Goal: Task Accomplishment & Management: Manage account settings

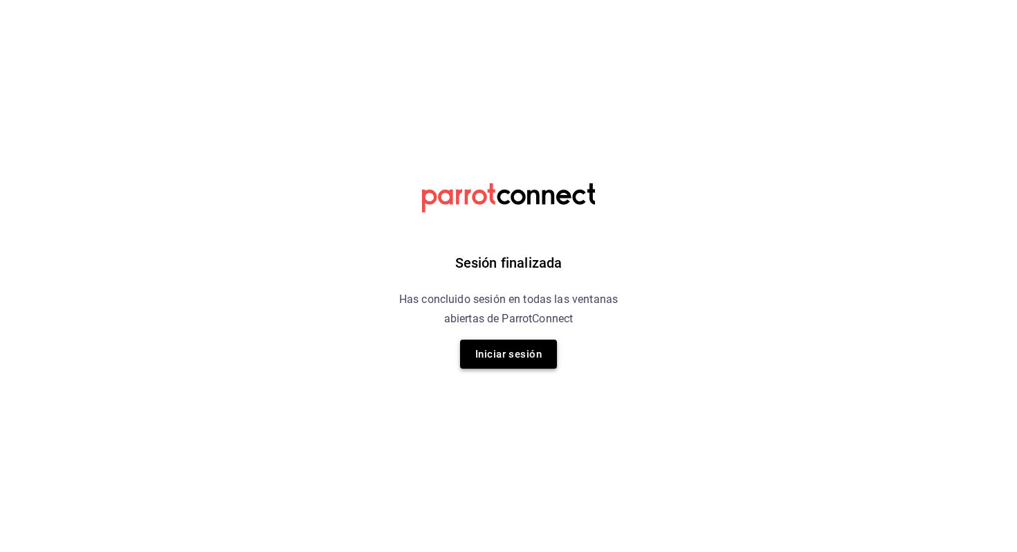
click at [516, 362] on button "Iniciar sesión" at bounding box center [508, 354] width 97 height 29
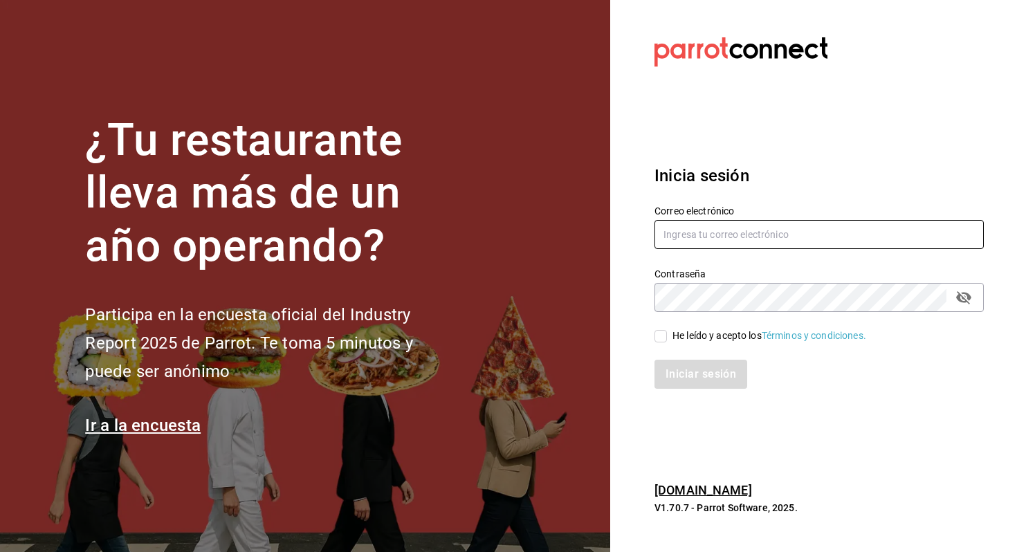
click at [835, 241] on input "text" at bounding box center [818, 234] width 329 height 29
click at [738, 227] on input "text" at bounding box center [818, 234] width 329 height 29
type input "veroyun72@gmail.com"
click at [660, 330] on input "He leído y acepto los Términos y condiciones." at bounding box center [660, 336] width 12 height 12
checkbox input "true"
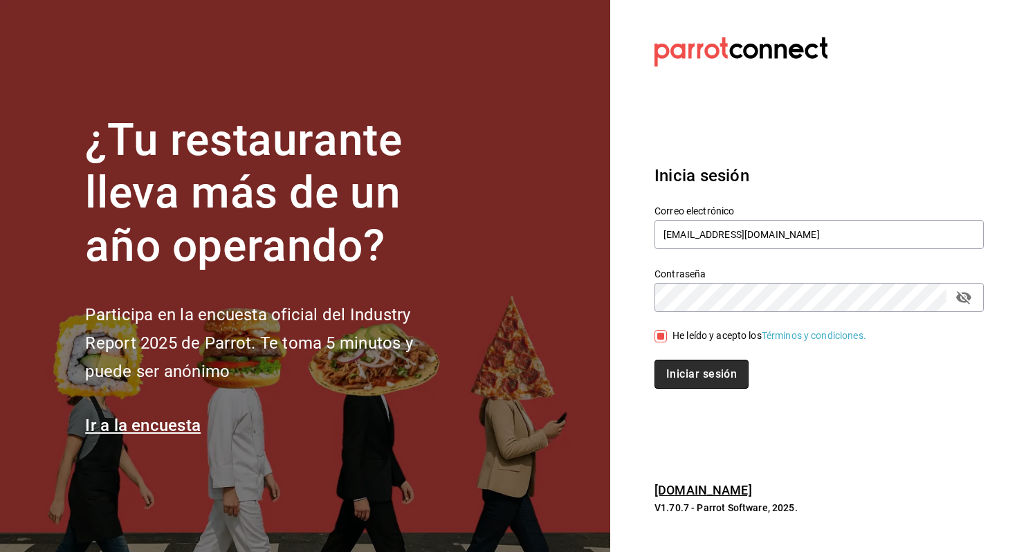
click at [676, 363] on button "Iniciar sesión" at bounding box center [701, 374] width 94 height 29
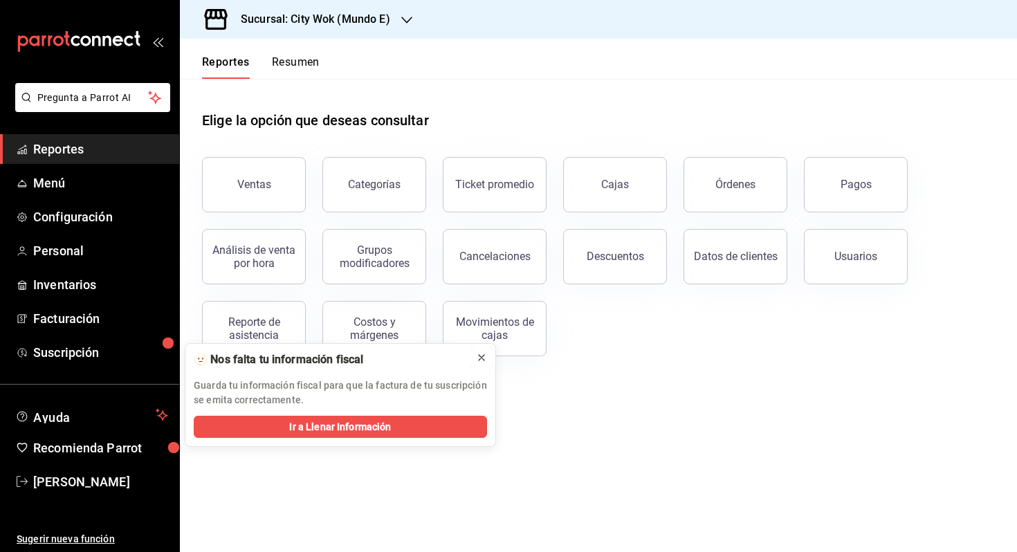
click at [478, 360] on icon at bounding box center [481, 357] width 11 height 11
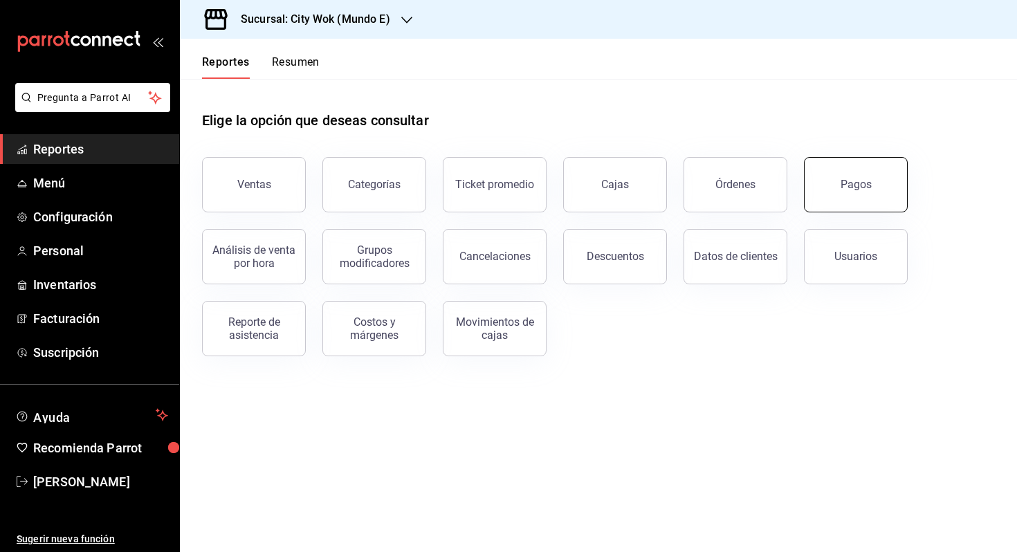
click at [832, 174] on button "Pagos" at bounding box center [856, 184] width 104 height 55
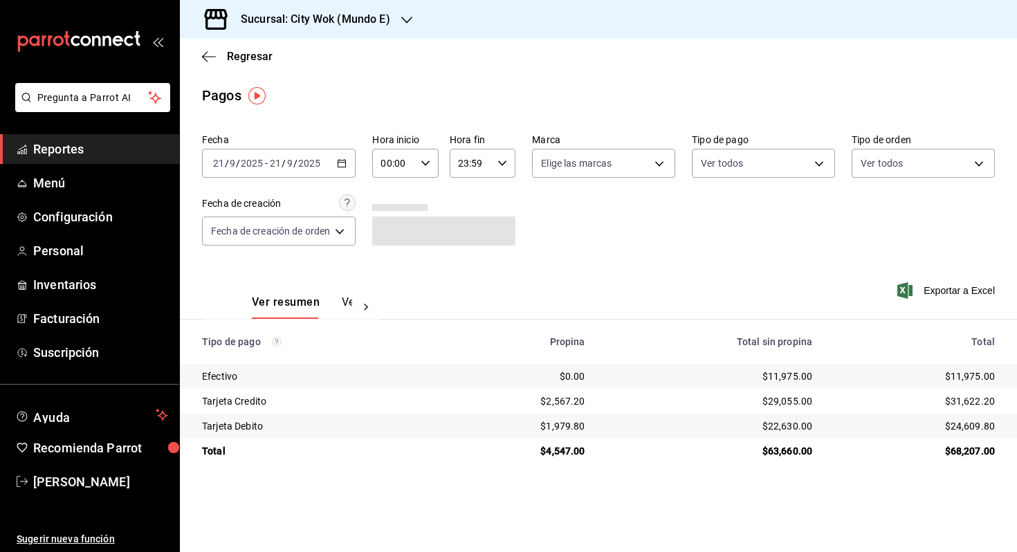
click at [341, 162] on icon "button" at bounding box center [342, 163] width 10 height 10
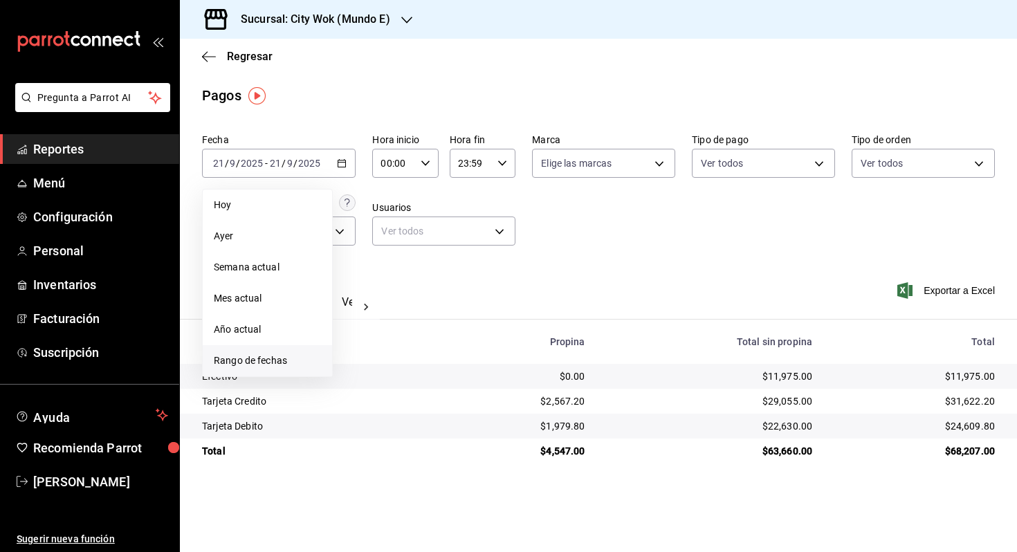
click at [258, 354] on span "Rango de fechas" at bounding box center [267, 361] width 107 height 15
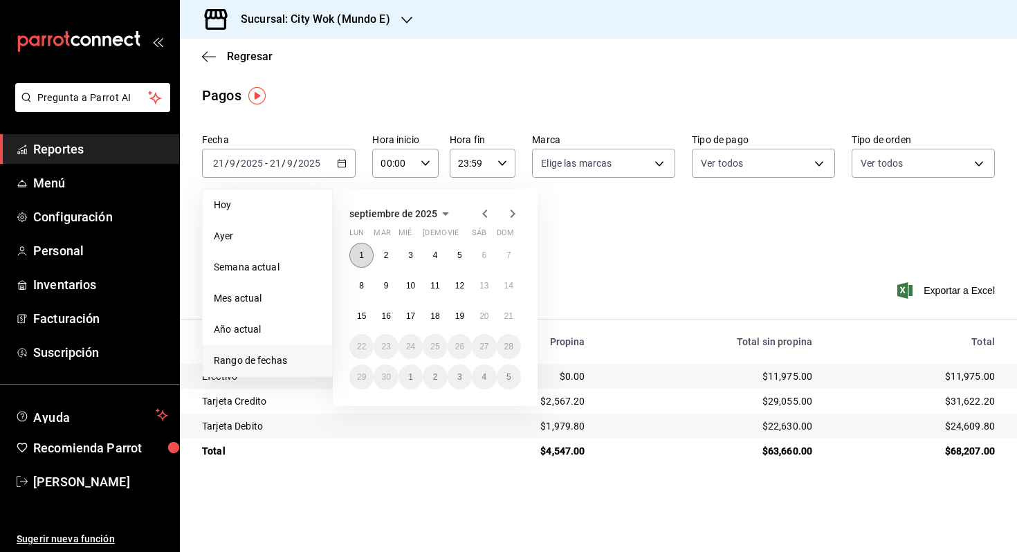
click at [367, 255] on button "1" at bounding box center [361, 255] width 24 height 25
click at [508, 259] on abbr "7" at bounding box center [508, 255] width 5 height 10
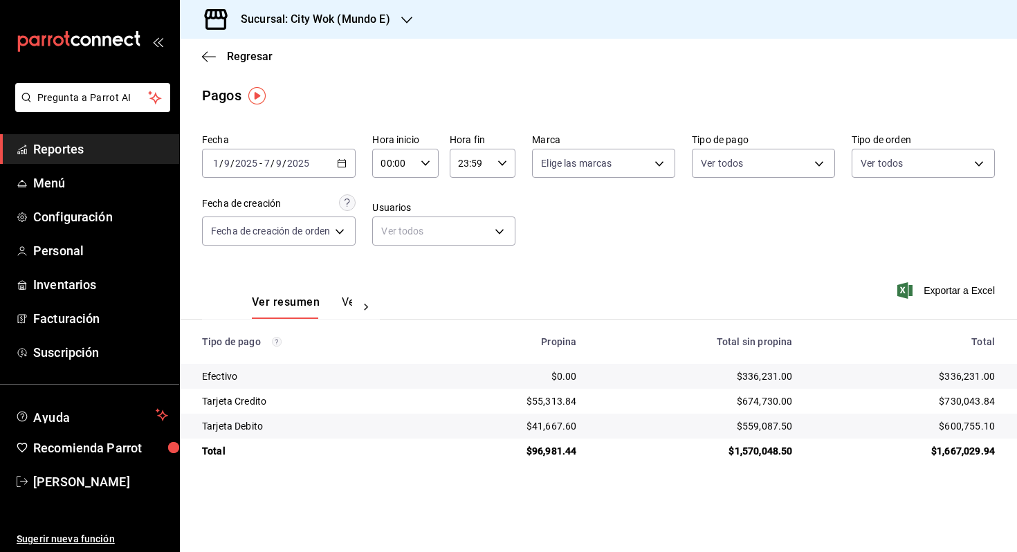
click at [347, 164] on icon "button" at bounding box center [342, 163] width 10 height 10
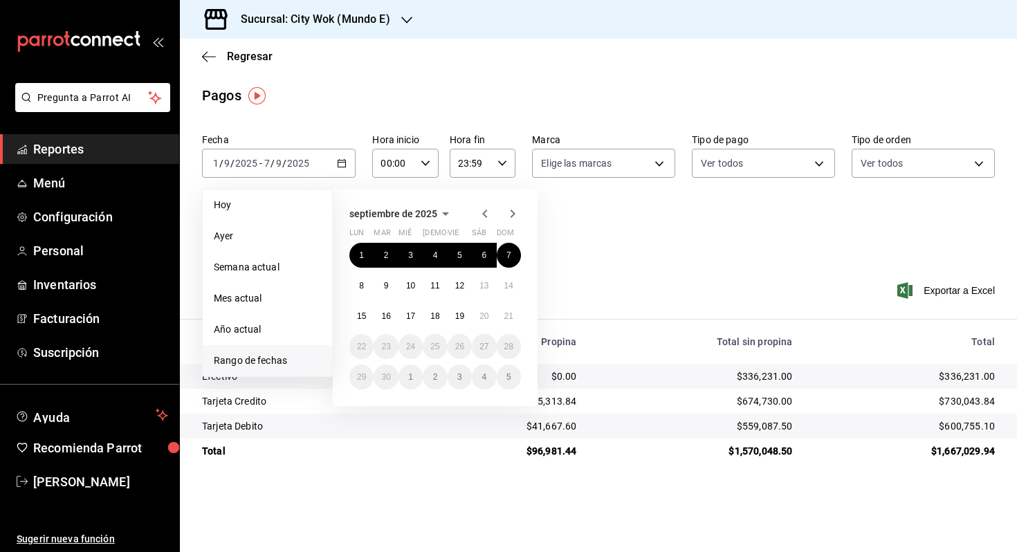
click at [681, 244] on div "Fecha [DATE] [DATE] - [DATE] [DATE] [DATE] [DATE] Semana actual Mes actual Año …" at bounding box center [598, 195] width 793 height 134
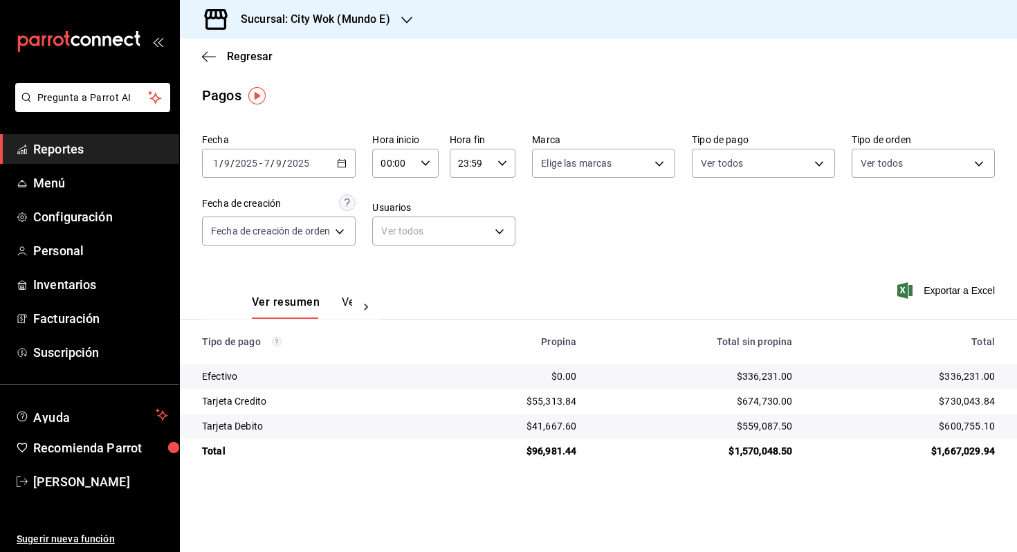
click at [351, 165] on div "[DATE] [DATE] - [DATE] [DATE]" at bounding box center [279, 163] width 154 height 29
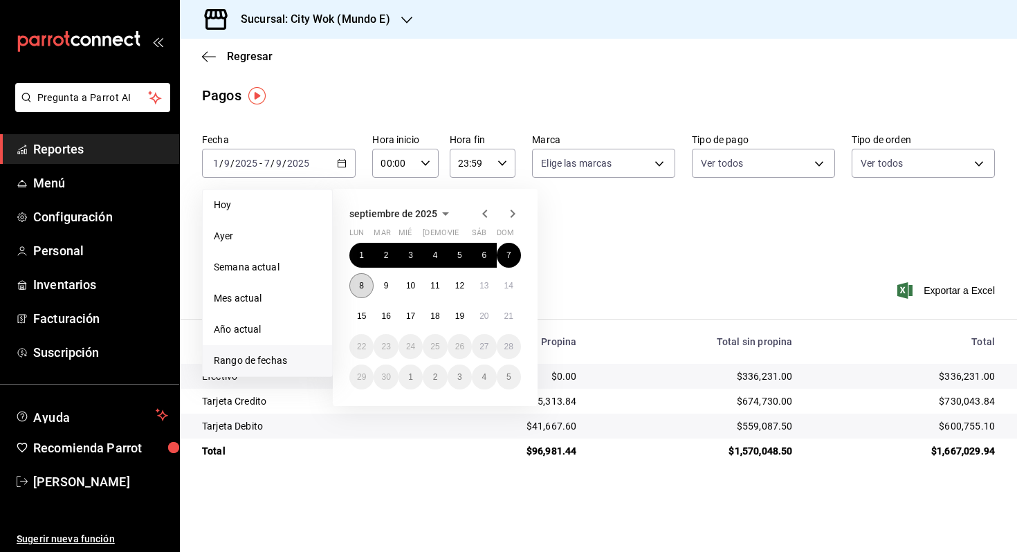
click at [355, 284] on button "8" at bounding box center [361, 285] width 24 height 25
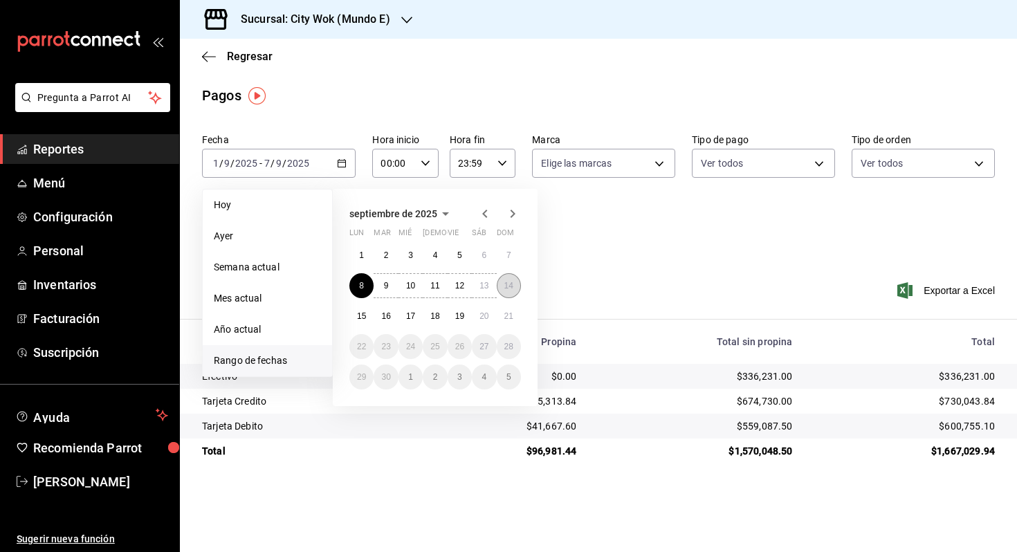
click at [507, 290] on abbr "14" at bounding box center [508, 286] width 9 height 10
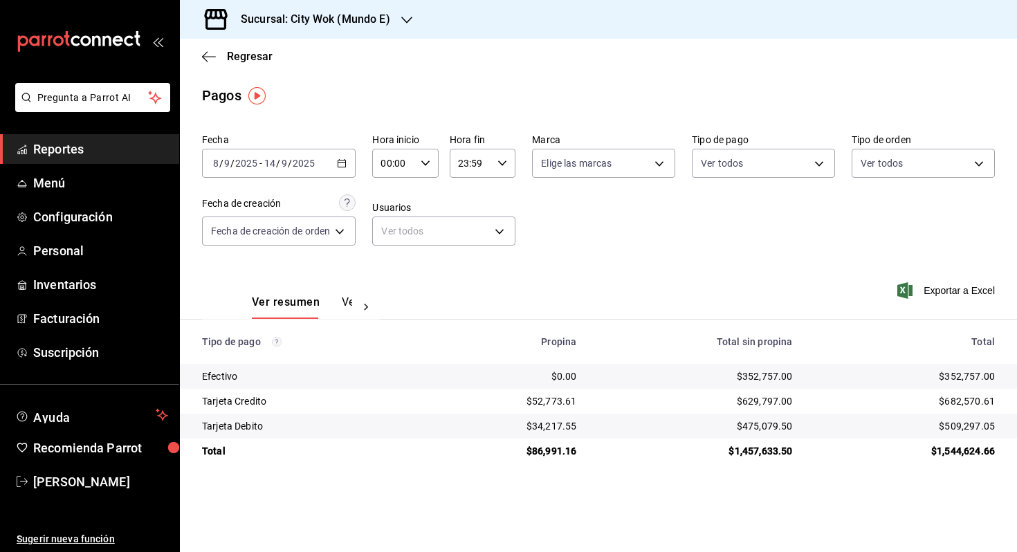
click at [338, 162] on icon "button" at bounding box center [342, 163] width 10 height 10
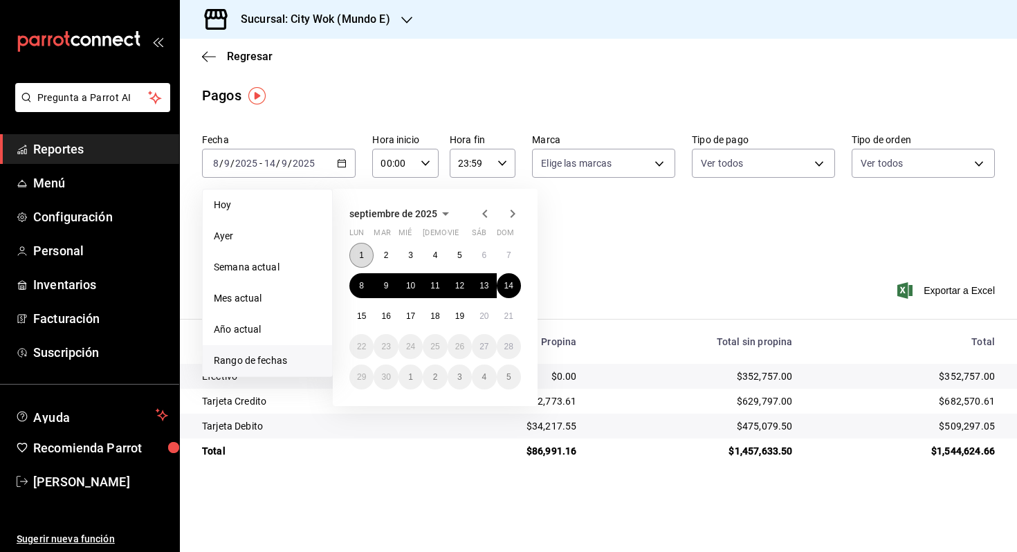
click at [363, 248] on button "1" at bounding box center [361, 255] width 24 height 25
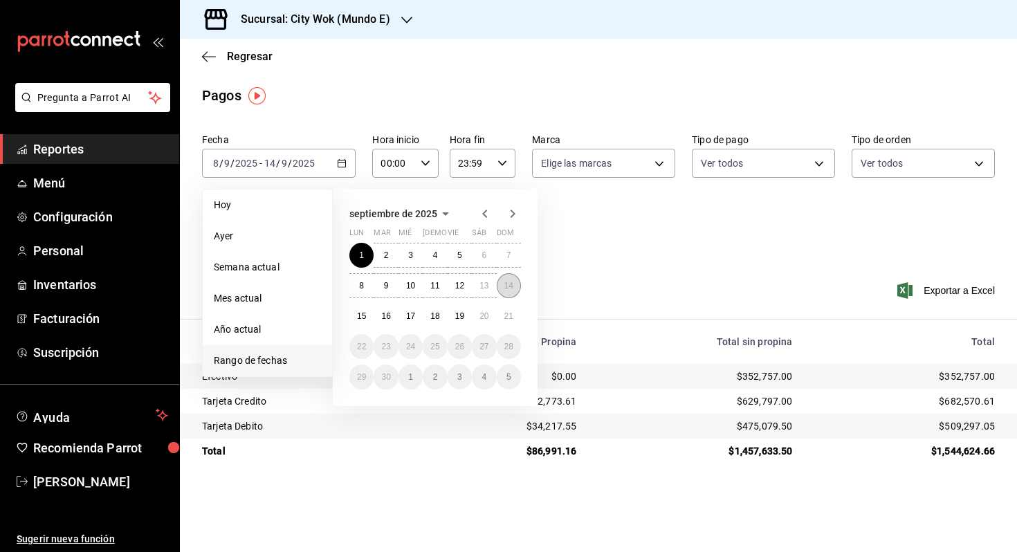
click at [513, 290] on button "14" at bounding box center [509, 285] width 24 height 25
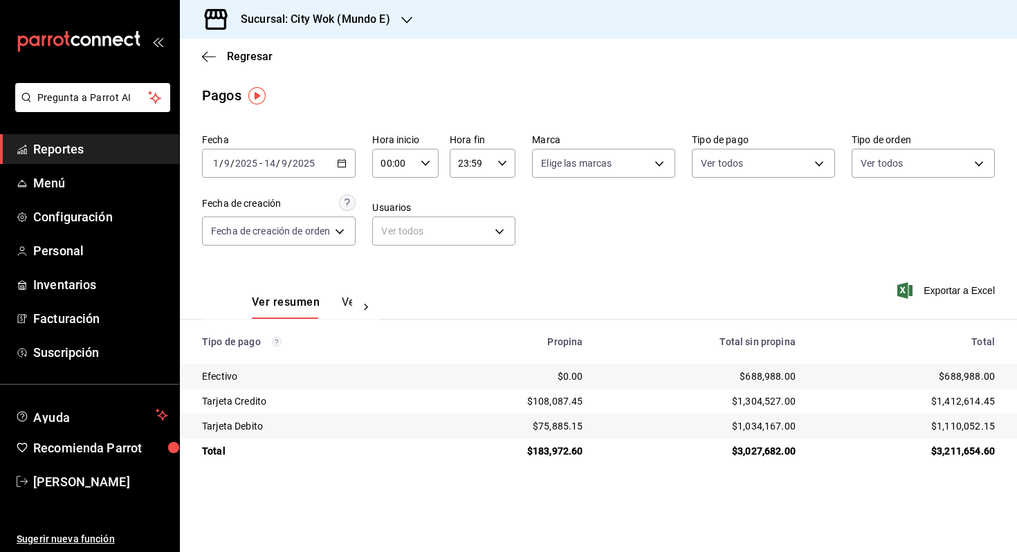
click at [342, 165] on icon "button" at bounding box center [342, 163] width 10 height 10
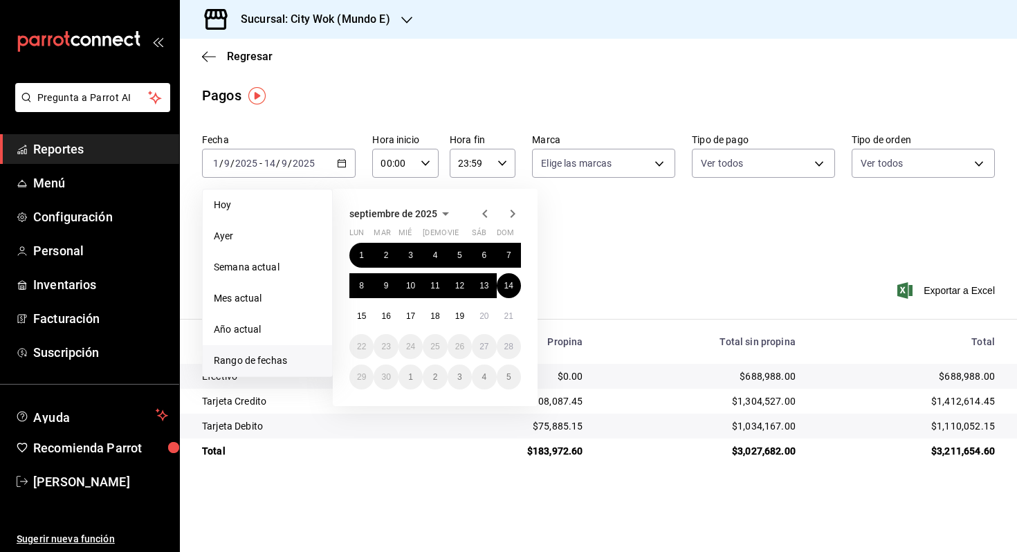
click at [393, 25] on div "Sucursal: City Wok (Mundo E)" at bounding box center [304, 19] width 227 height 39
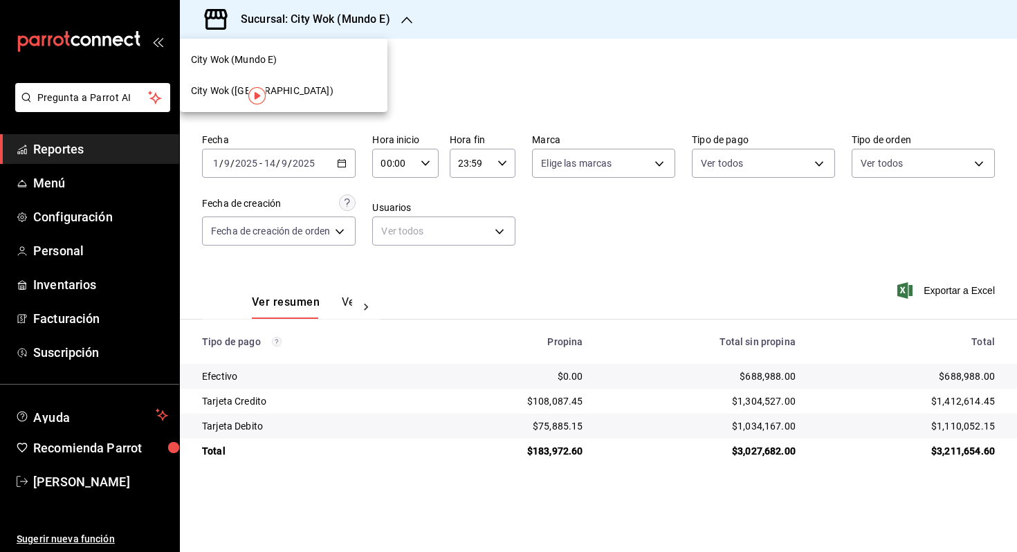
click at [345, 54] on div "City Wok (Mundo E)" at bounding box center [283, 60] width 185 height 15
click at [345, 54] on div "City Wok (Mundo E) City Wok ([GEOGRAPHIC_DATA])" at bounding box center [508, 276] width 1017 height 552
click at [388, 25] on h3 "Sucursal: City Wok (Mundo E)" at bounding box center [310, 19] width 161 height 17
click at [350, 88] on div "City Wok ([GEOGRAPHIC_DATA])" at bounding box center [283, 91] width 185 height 15
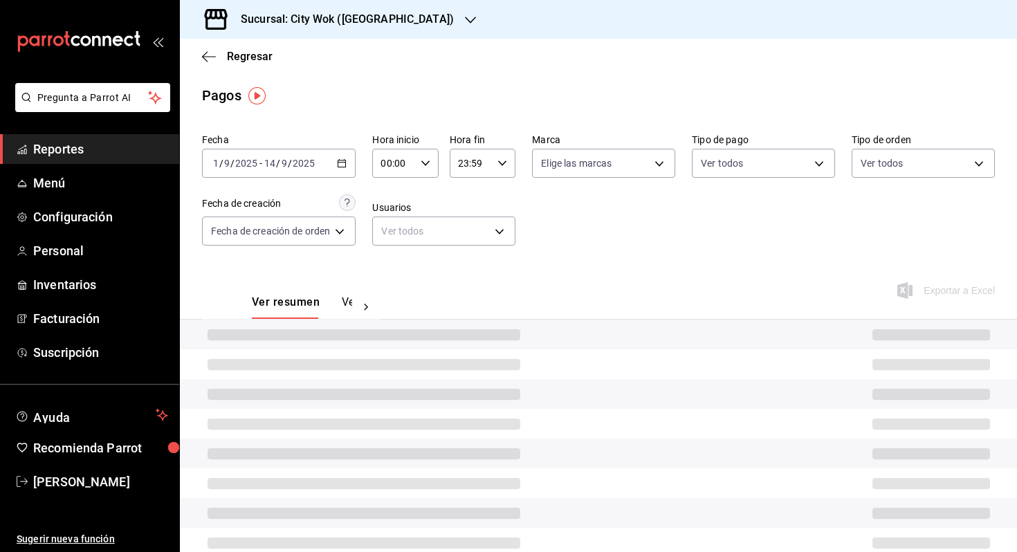
click at [346, 161] on \(Stroke\) "button" at bounding box center [342, 164] width 8 height 8
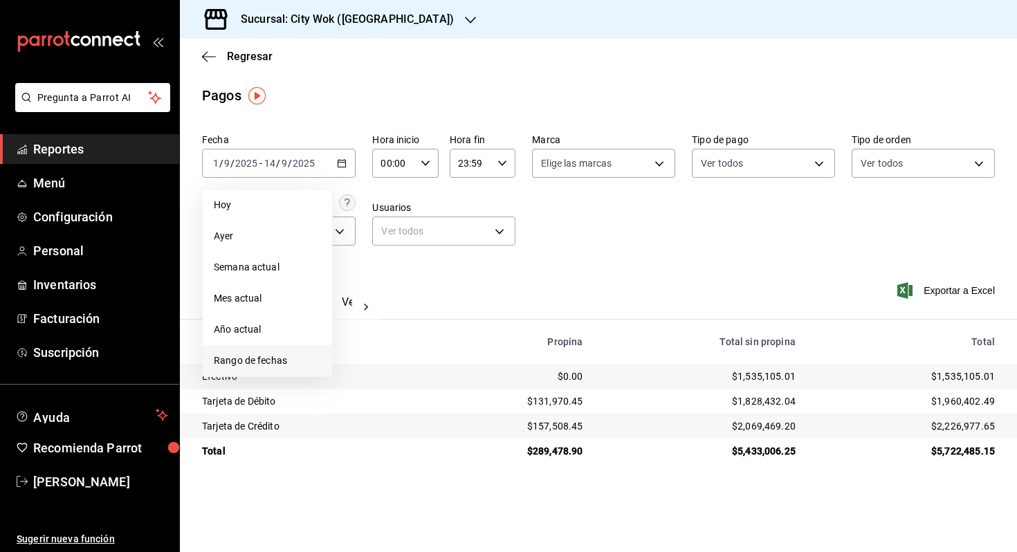
click at [271, 362] on span "Rango de fechas" at bounding box center [267, 361] width 107 height 15
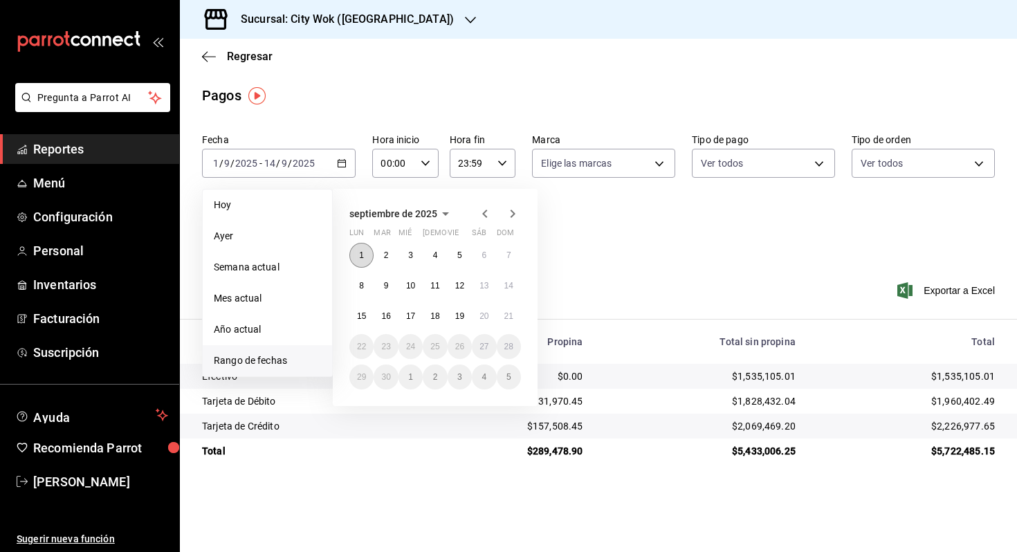
click at [371, 248] on button "1" at bounding box center [361, 255] width 24 height 25
click at [514, 246] on button "7" at bounding box center [509, 255] width 24 height 25
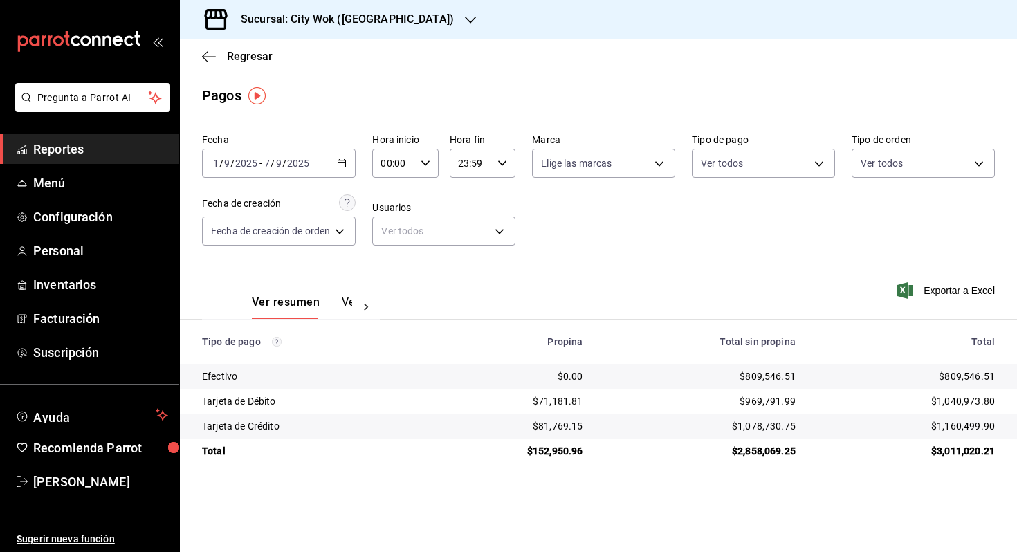
click at [340, 161] on \(Stroke\) "button" at bounding box center [342, 164] width 8 height 8
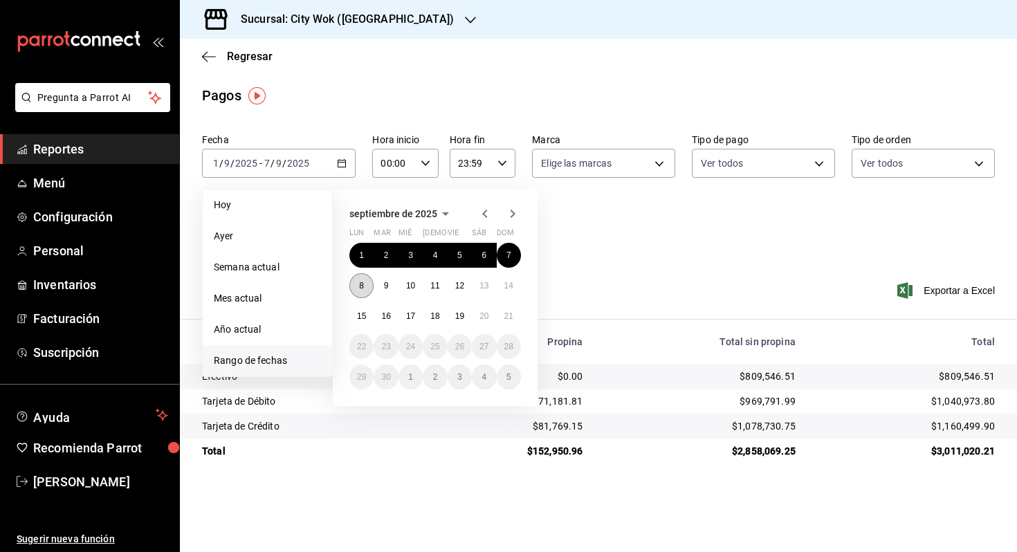
click at [363, 282] on abbr "8" at bounding box center [361, 286] width 5 height 10
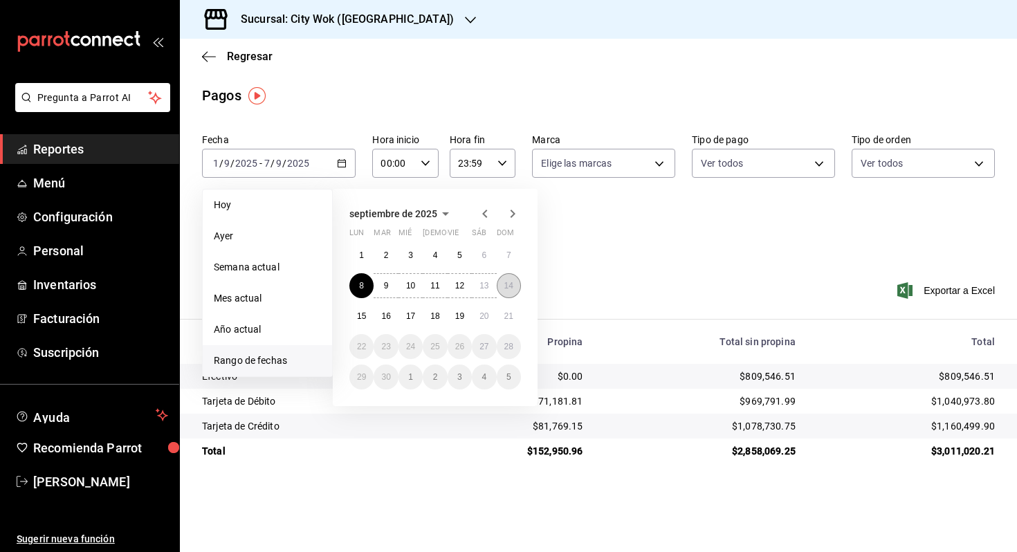
click at [513, 289] on button "14" at bounding box center [509, 285] width 24 height 25
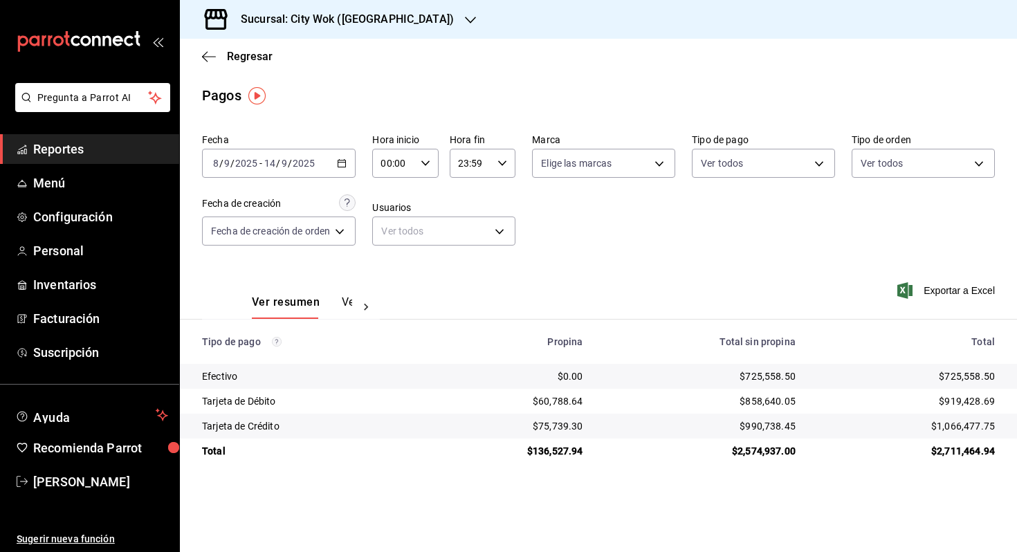
click at [347, 159] on icon "button" at bounding box center [342, 163] width 10 height 10
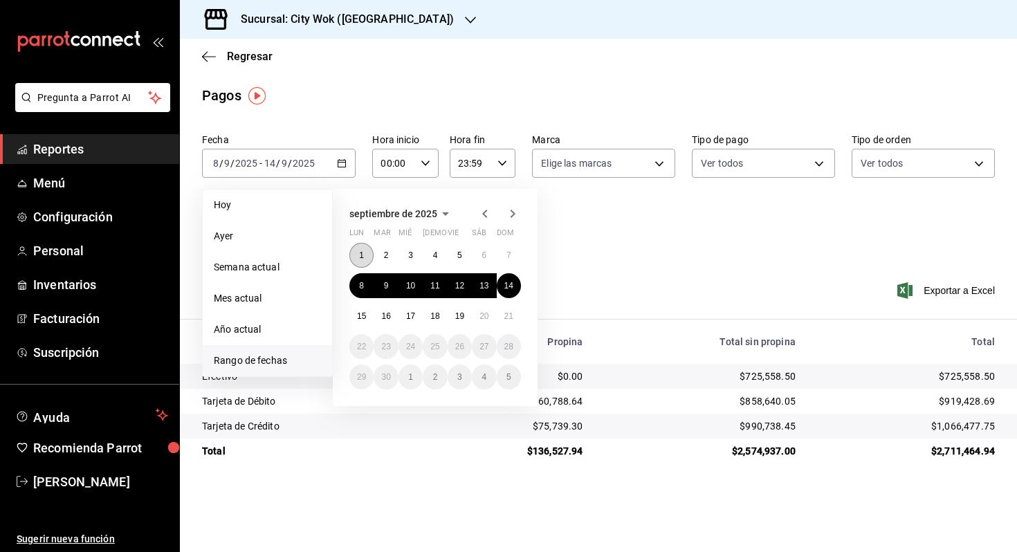
click at [365, 254] on button "1" at bounding box center [361, 255] width 24 height 25
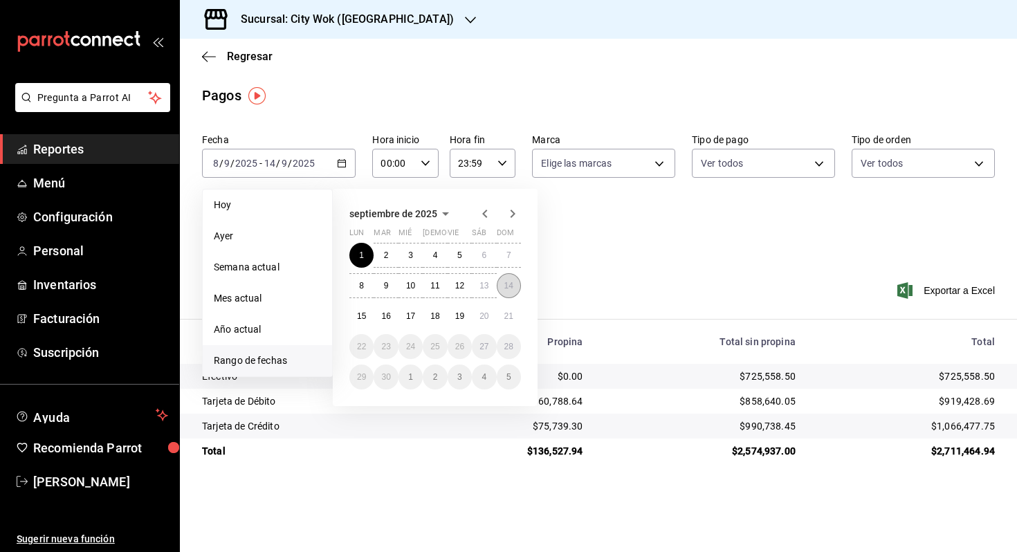
click at [515, 283] on button "14" at bounding box center [509, 285] width 24 height 25
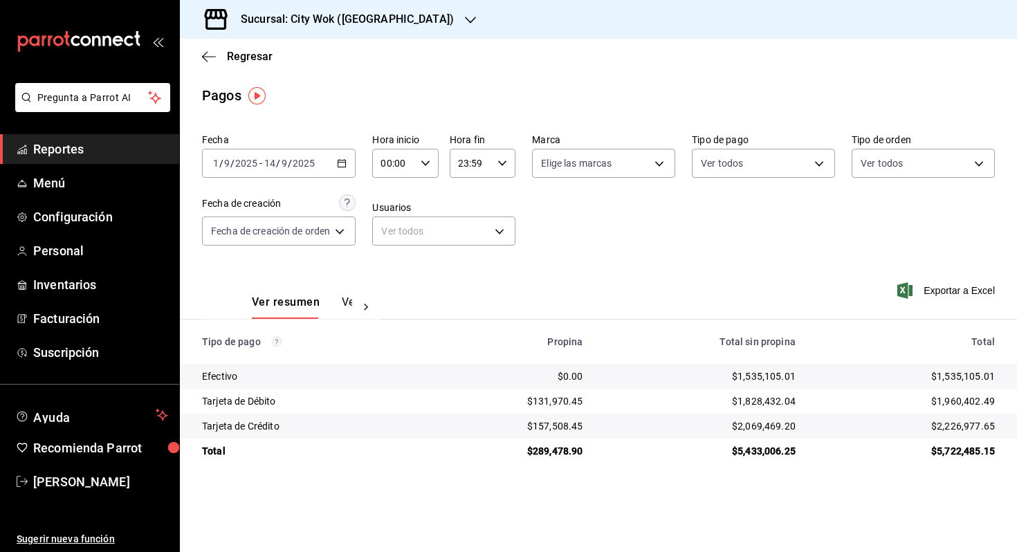
click at [342, 170] on div "[DATE] [DATE] - [DATE] [DATE]" at bounding box center [279, 163] width 154 height 29
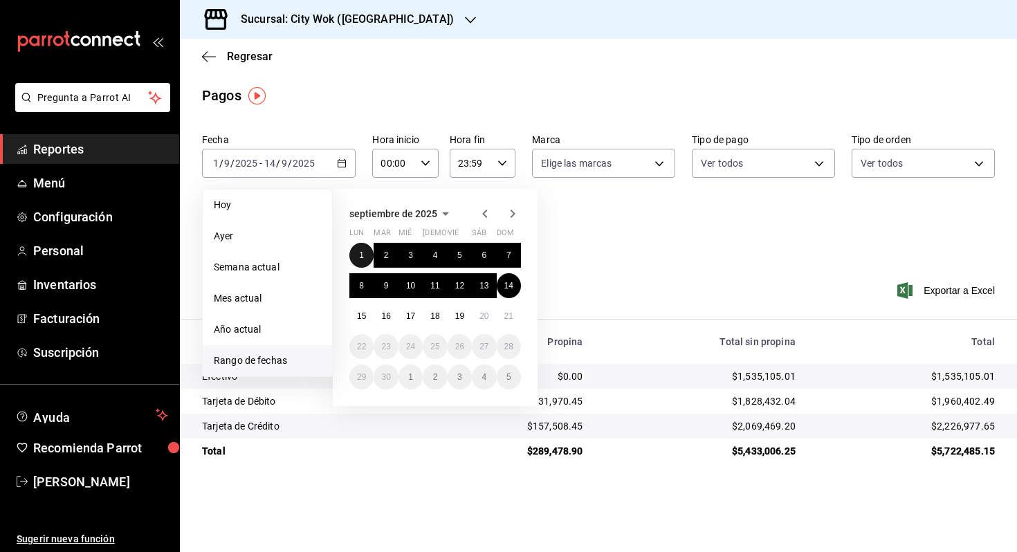
click at [363, 254] on abbr "1" at bounding box center [361, 255] width 5 height 10
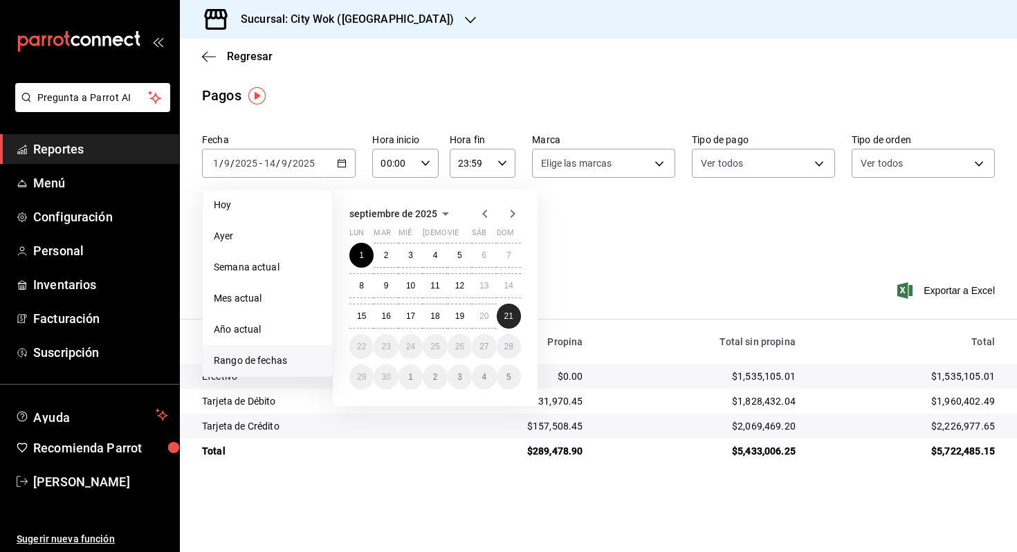
click at [514, 321] on button "21" at bounding box center [509, 316] width 24 height 25
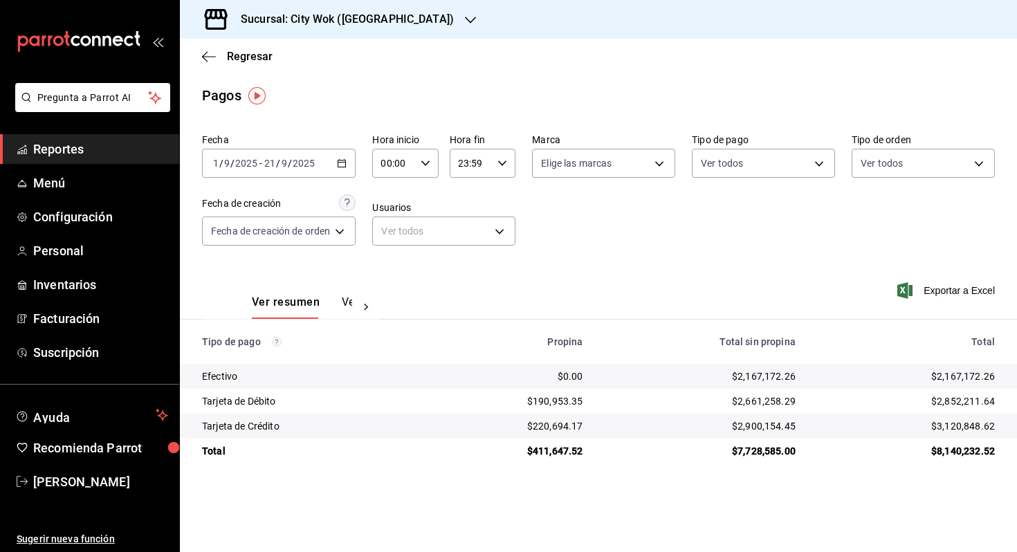
click at [345, 161] on icon "button" at bounding box center [342, 163] width 10 height 10
click at [629, 244] on div "Fecha [DATE] [DATE] - [DATE] [DATE] Hora inicio 00:00 Hora inicio Hora fin 23:5…" at bounding box center [598, 195] width 793 height 134
click at [347, 165] on icon "button" at bounding box center [342, 163] width 10 height 10
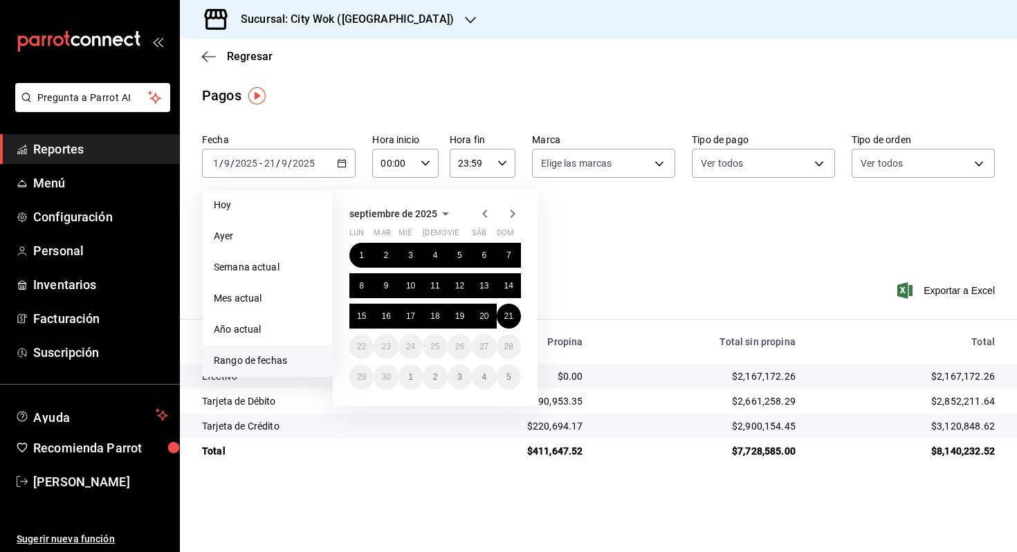
click at [493, 214] on div at bounding box center [499, 213] width 44 height 17
click at [488, 212] on icon "button" at bounding box center [485, 213] width 17 height 17
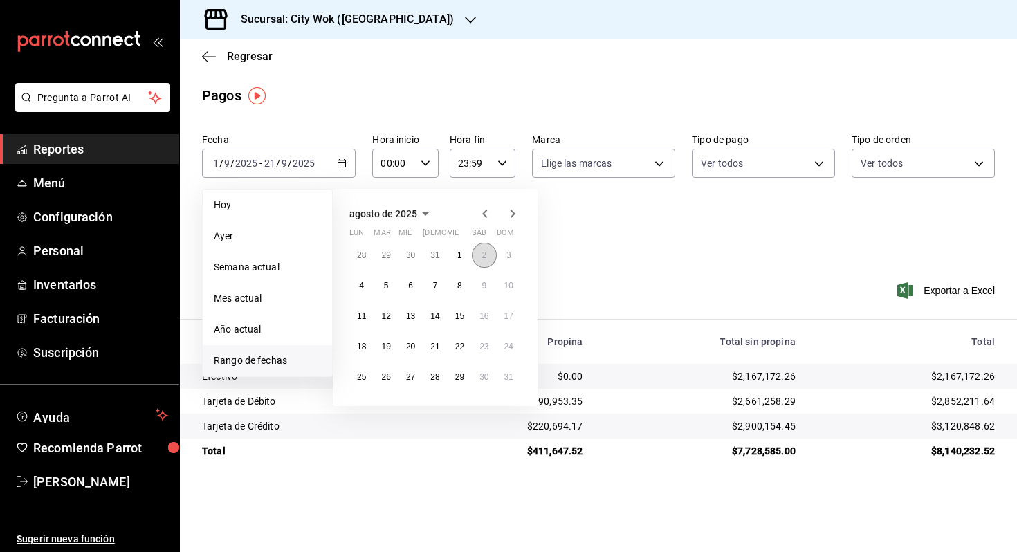
click at [486, 261] on button "2" at bounding box center [484, 255] width 24 height 25
click at [511, 381] on button "31" at bounding box center [509, 377] width 24 height 25
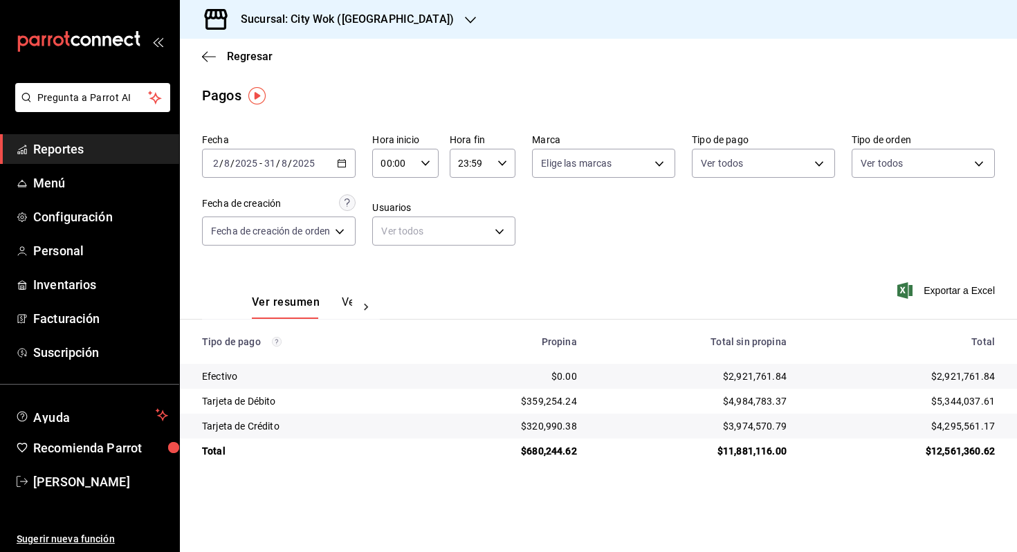
click at [374, 24] on h3 "Sucursal: City Wok ([GEOGRAPHIC_DATA])" at bounding box center [342, 19] width 224 height 17
click at [342, 53] on div "City Wok (Mundo E)" at bounding box center [283, 60] width 185 height 15
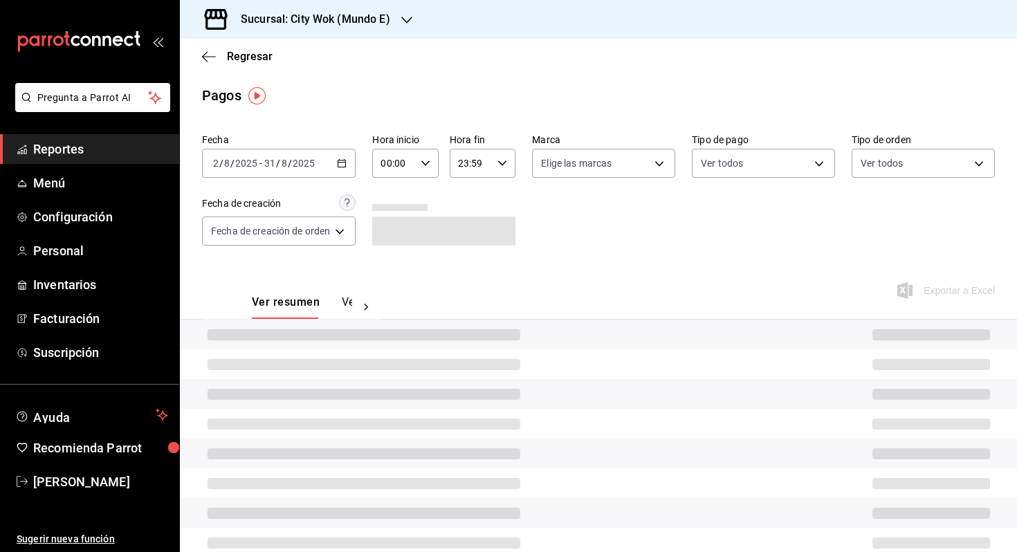
click at [343, 162] on \(Stroke\) "button" at bounding box center [342, 162] width 8 height 1
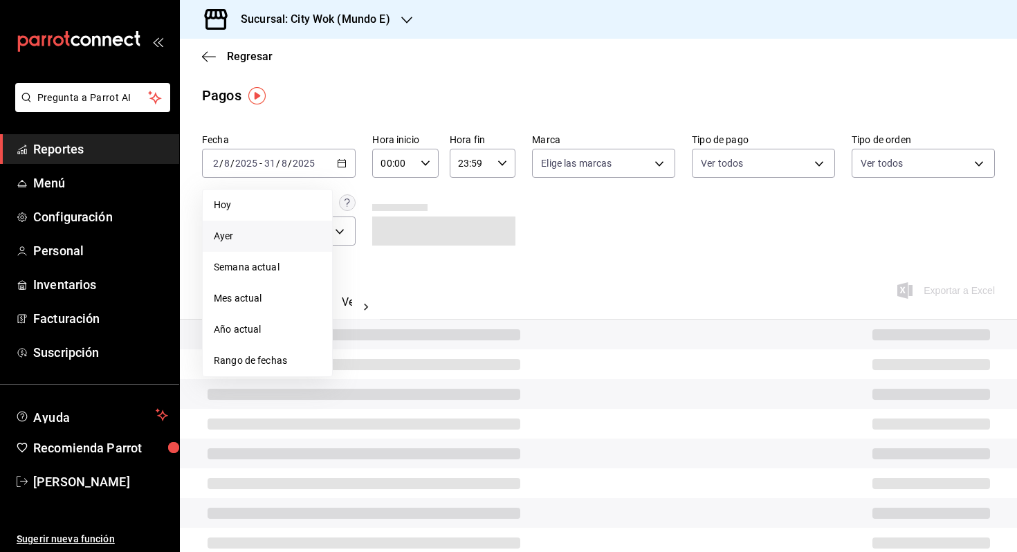
click at [303, 241] on span "Ayer" at bounding box center [267, 236] width 107 height 15
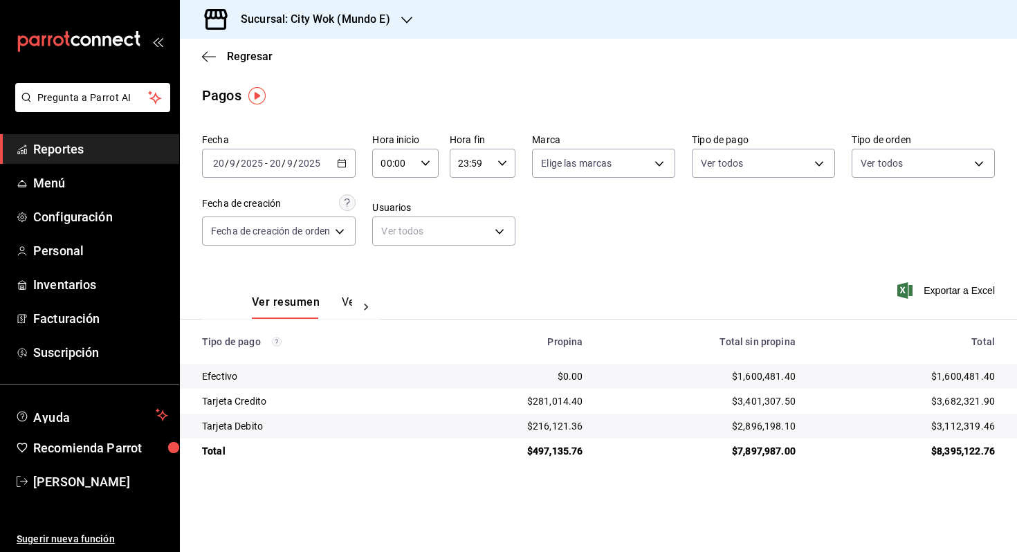
click at [352, 158] on div "[DATE] [DATE] - [DATE] [DATE]" at bounding box center [279, 163] width 154 height 29
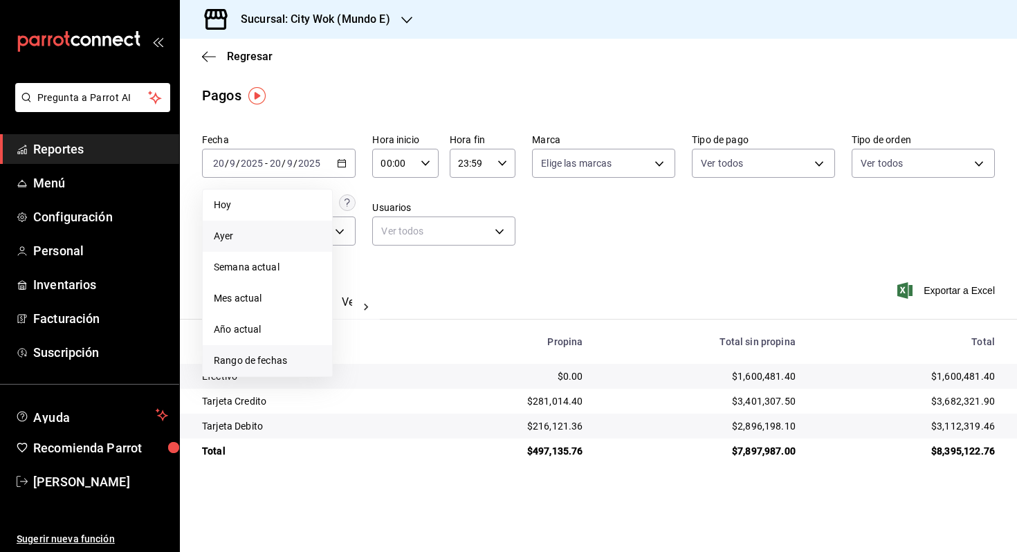
click at [234, 363] on span "Rango de fechas" at bounding box center [267, 361] width 107 height 15
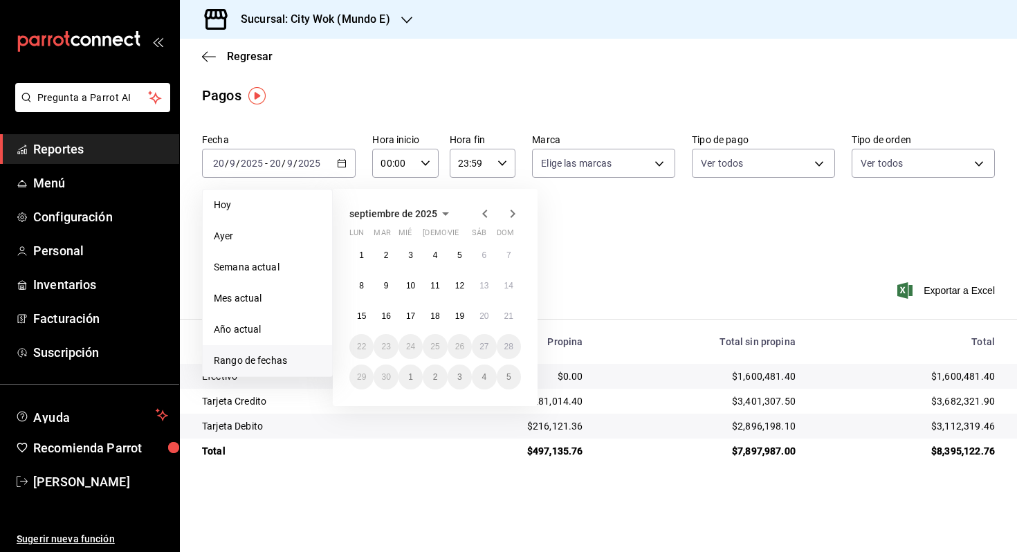
click at [488, 212] on icon "button" at bounding box center [485, 213] width 17 height 17
click at [459, 255] on abbr "1" at bounding box center [459, 255] width 5 height 10
click at [505, 367] on button "31" at bounding box center [509, 377] width 24 height 25
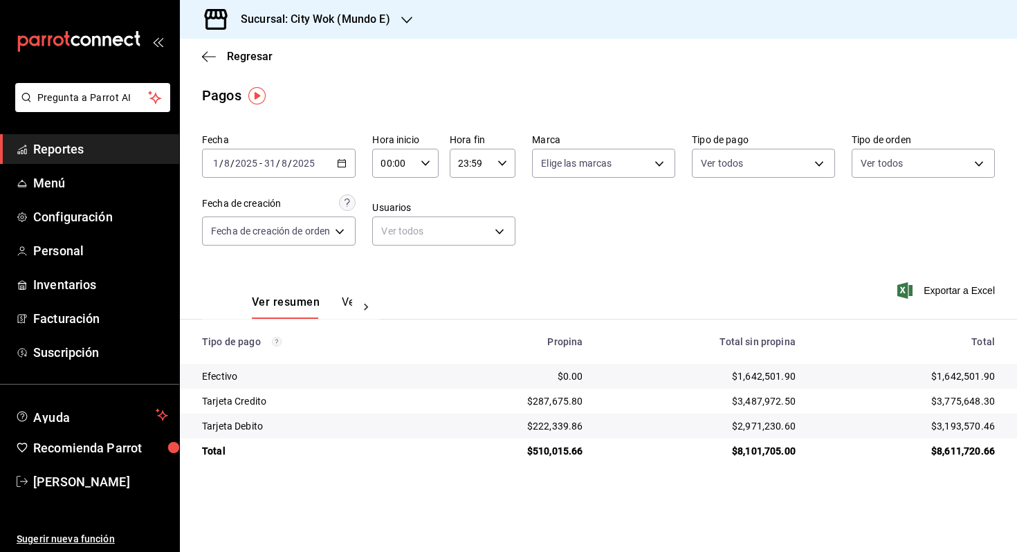
click at [347, 164] on icon "button" at bounding box center [342, 163] width 10 height 10
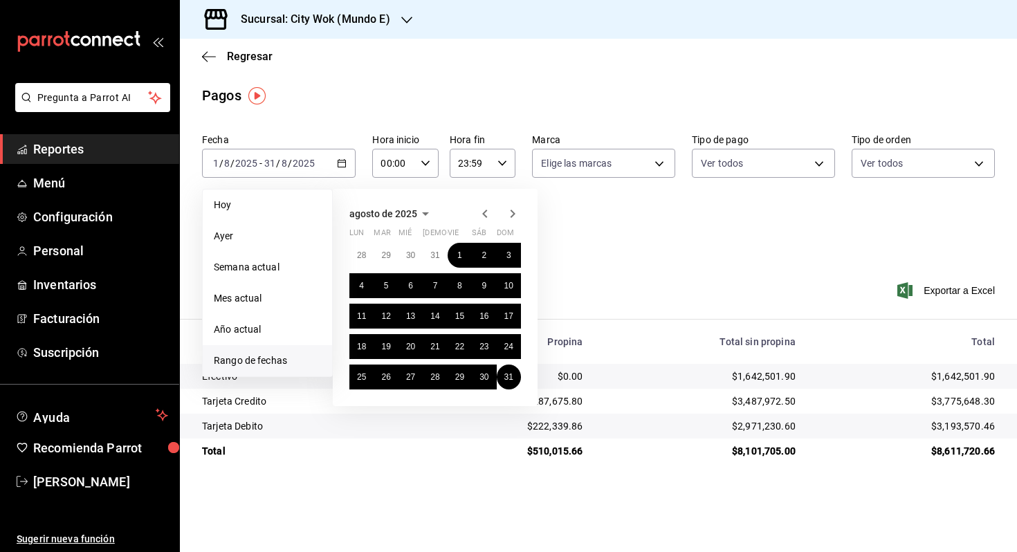
click at [480, 223] on div "[DATE] lun mar mié jue vie sáb dom 28 29 30 31 1 2 3 4 5 6 7 8 9 10 11 12 13 14…" at bounding box center [435, 297] width 205 height 217
click at [487, 219] on icon "button" at bounding box center [485, 213] width 17 height 17
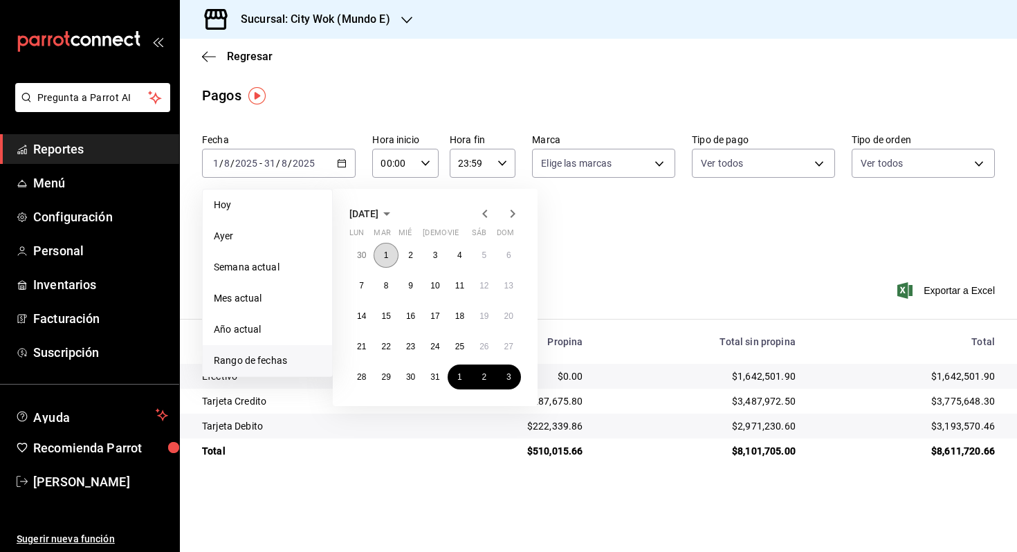
click at [393, 259] on button "1" at bounding box center [386, 255] width 24 height 25
click at [428, 378] on button "31" at bounding box center [435, 377] width 24 height 25
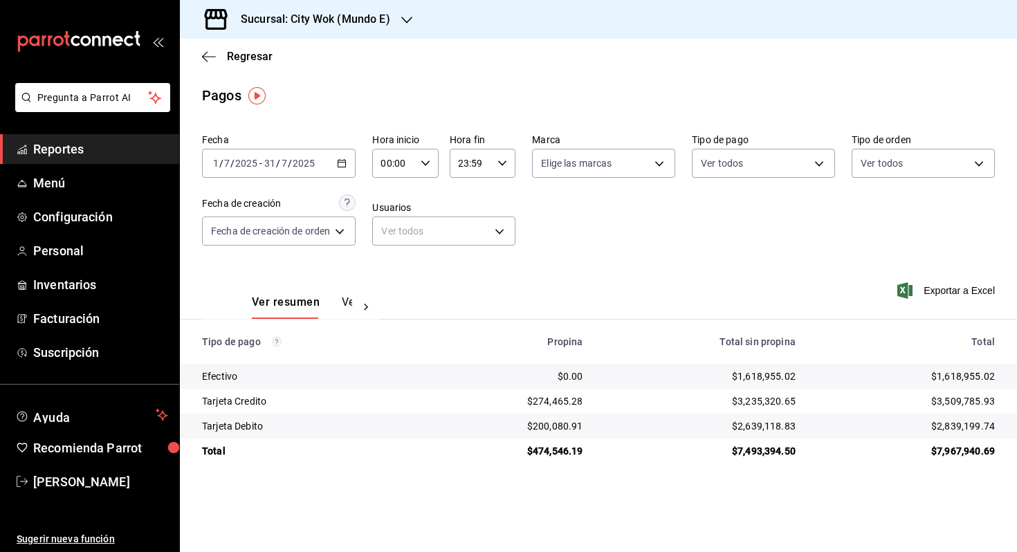
click at [340, 167] on \(Stroke\) "button" at bounding box center [342, 164] width 8 height 8
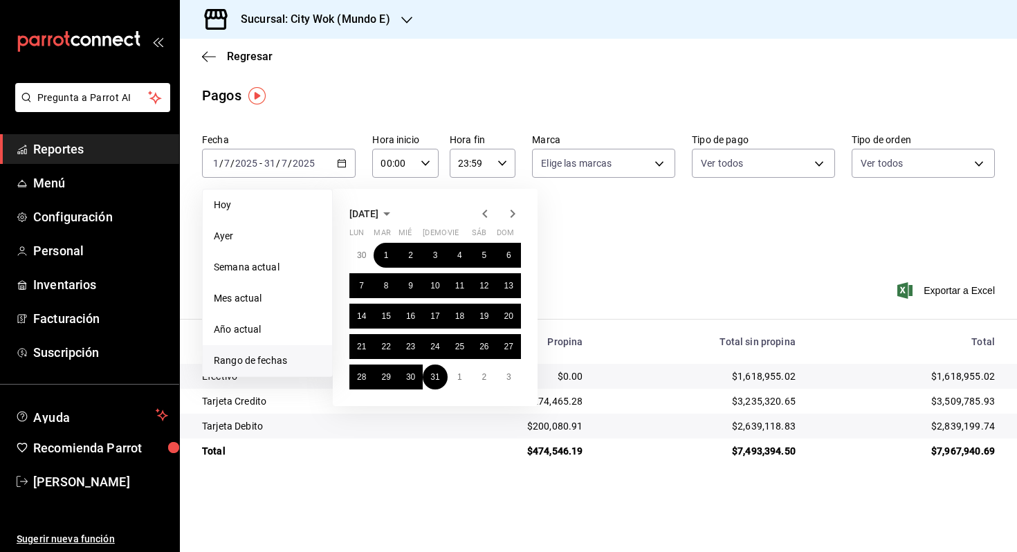
click at [513, 214] on icon "button" at bounding box center [513, 214] width 5 height 8
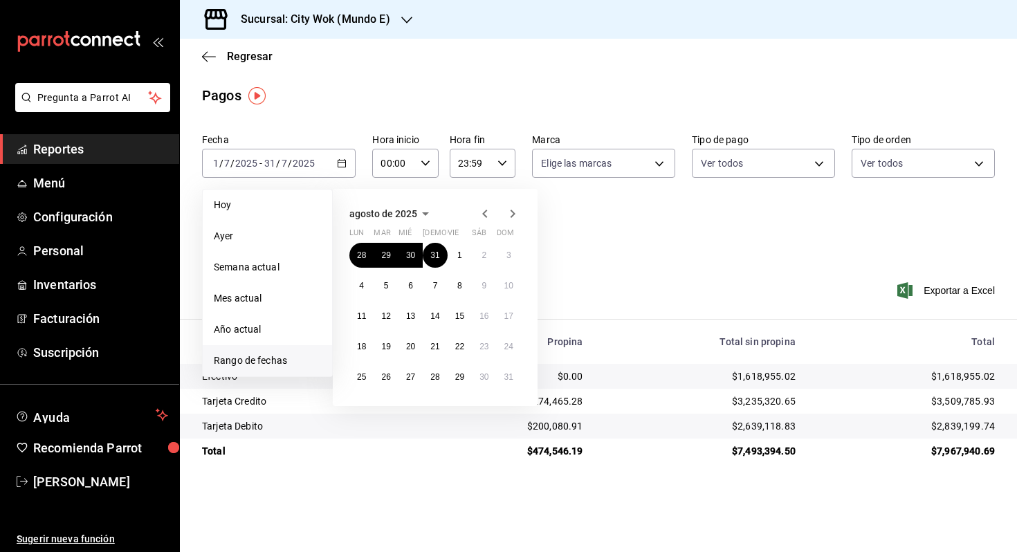
click at [513, 214] on icon "button" at bounding box center [513, 214] width 5 height 8
click at [623, 230] on div "Fecha [DATE] [DATE] - [DATE] [DATE] [DATE] [DATE] Semana actual Mes actual Año …" at bounding box center [598, 195] width 793 height 134
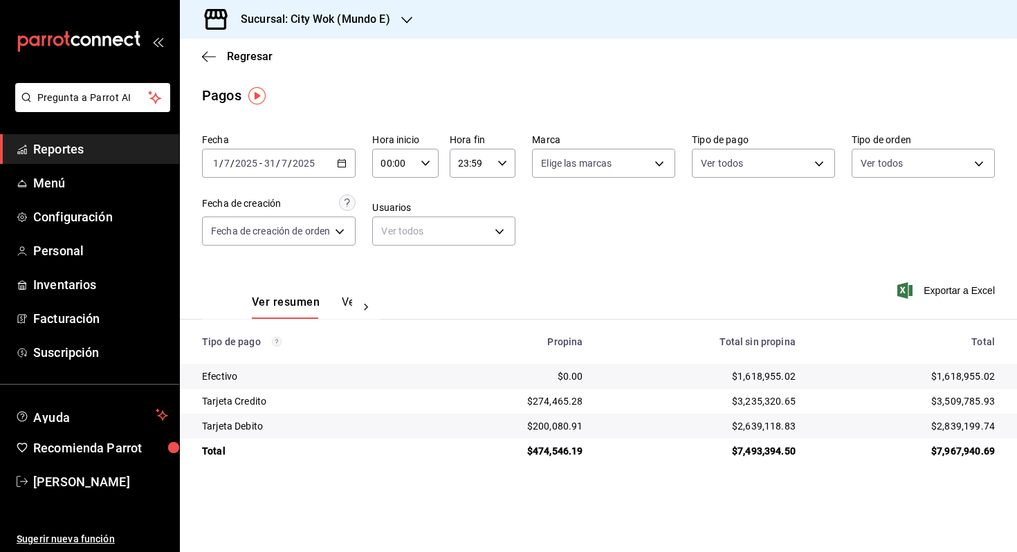
click at [355, 166] on div "[DATE] [DATE] - [DATE] [DATE]" at bounding box center [279, 163] width 154 height 29
click at [344, 172] on div "[DATE] [DATE] - [DATE] [DATE]" at bounding box center [279, 163] width 154 height 29
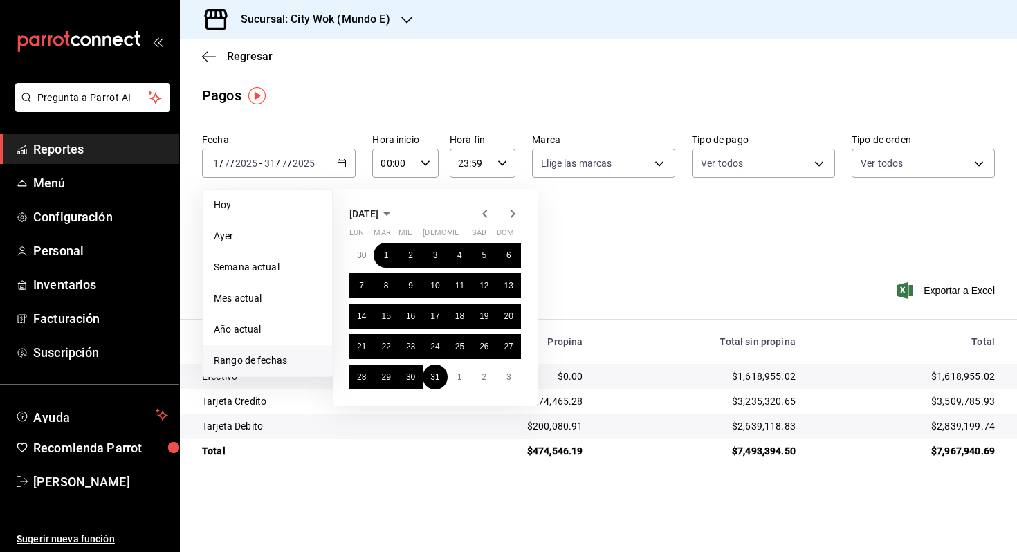
click at [517, 211] on icon "button" at bounding box center [512, 213] width 17 height 17
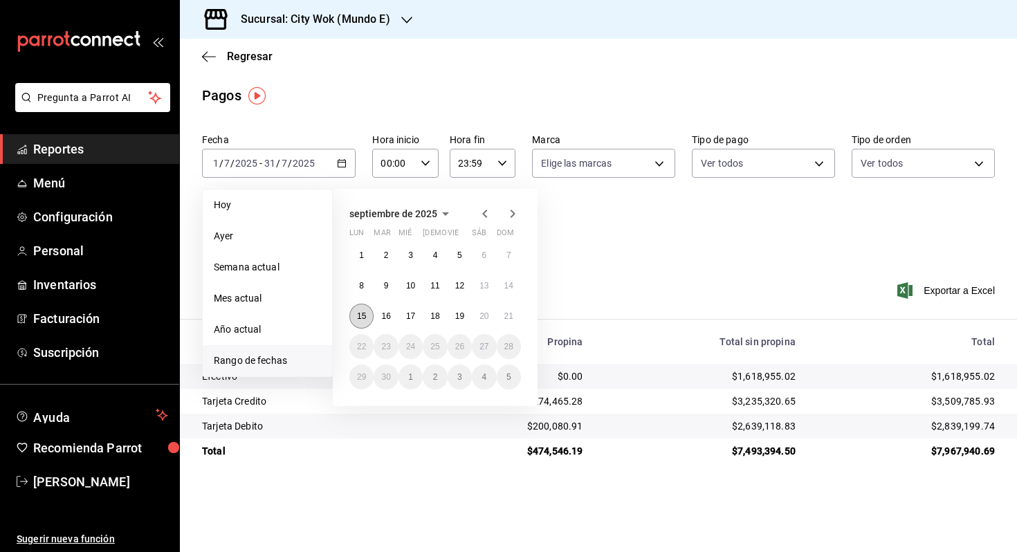
click at [365, 312] on abbr "15" at bounding box center [361, 316] width 9 height 10
click at [517, 311] on button "21" at bounding box center [509, 316] width 24 height 25
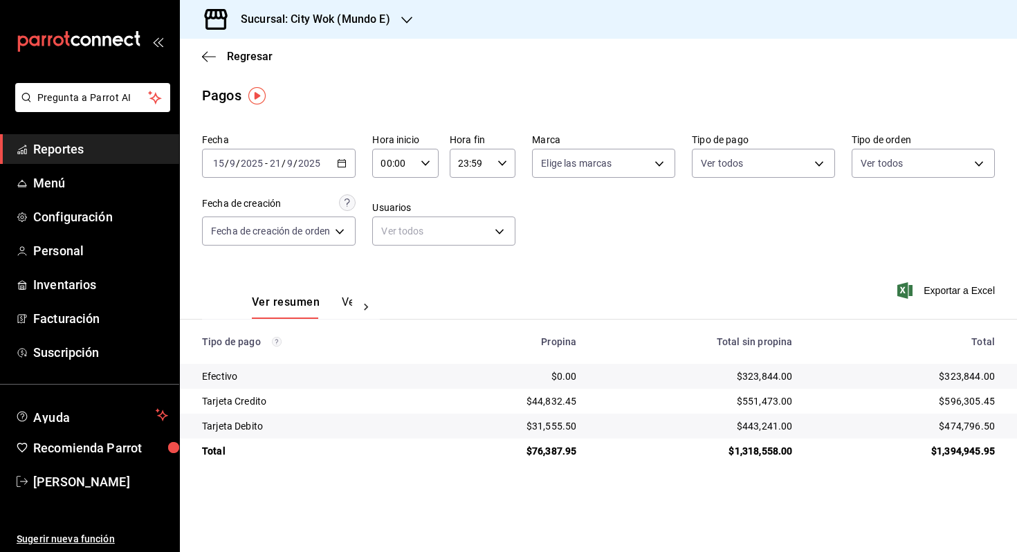
click at [381, 29] on div "Sucursal: City Wok (Mundo E)" at bounding box center [304, 19] width 227 height 39
click at [352, 81] on div "City Wok ([GEOGRAPHIC_DATA])" at bounding box center [284, 90] width 208 height 31
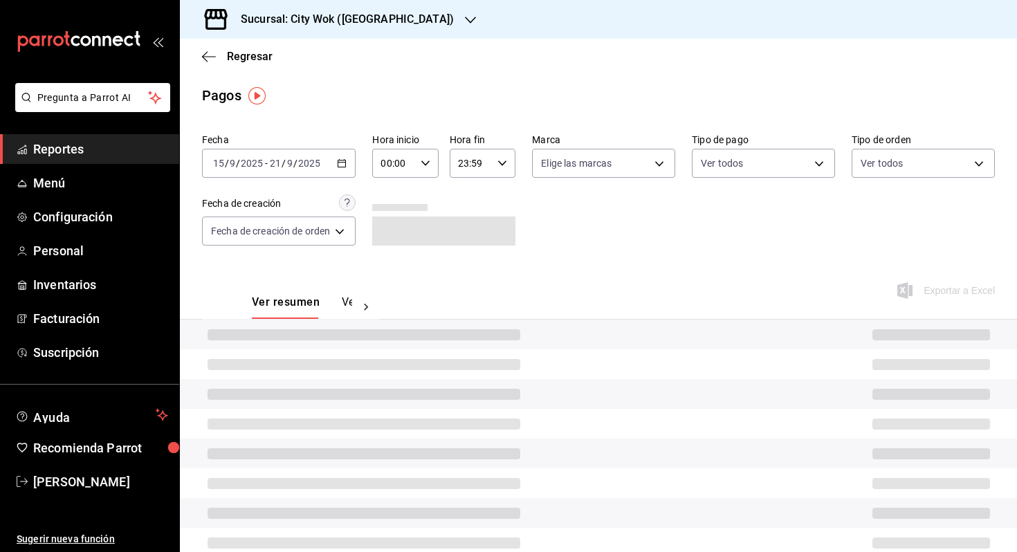
click at [349, 155] on div "[DATE] [DATE] - [DATE] [DATE]" at bounding box center [279, 163] width 154 height 29
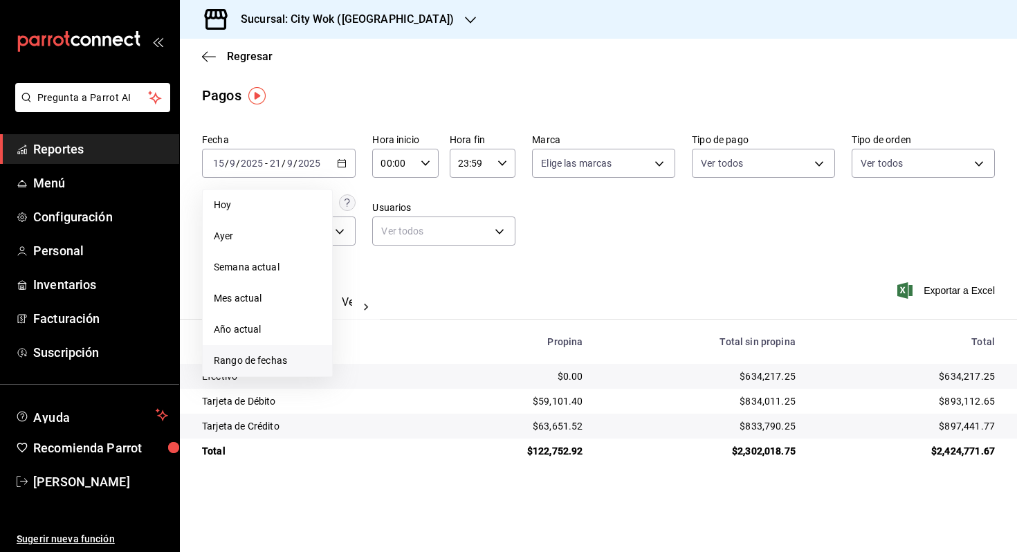
click at [277, 365] on span "Rango de fechas" at bounding box center [267, 361] width 107 height 15
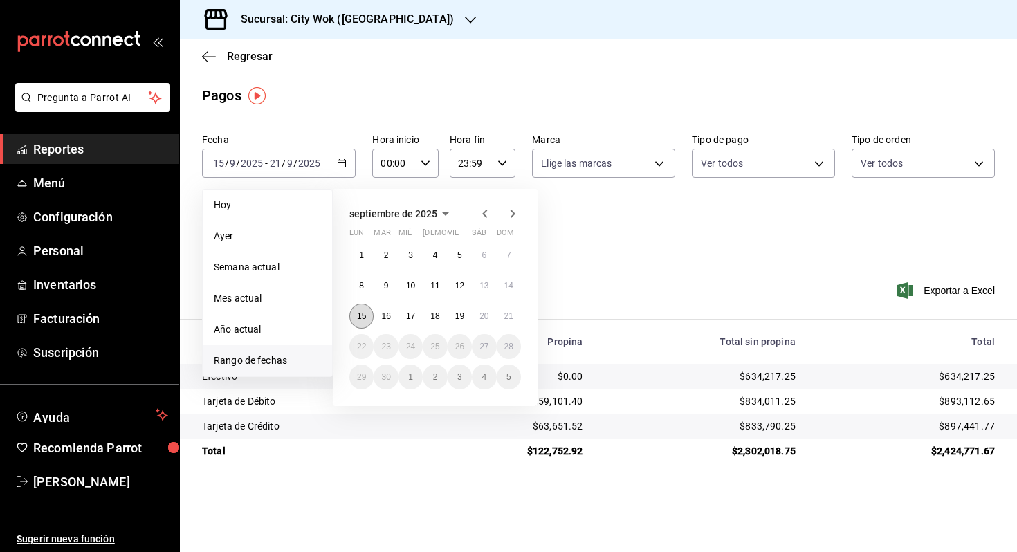
click at [362, 318] on abbr "15" at bounding box center [361, 316] width 9 height 10
click at [500, 321] on button "21" at bounding box center [509, 316] width 24 height 25
